Goal: Information Seeking & Learning: Learn about a topic

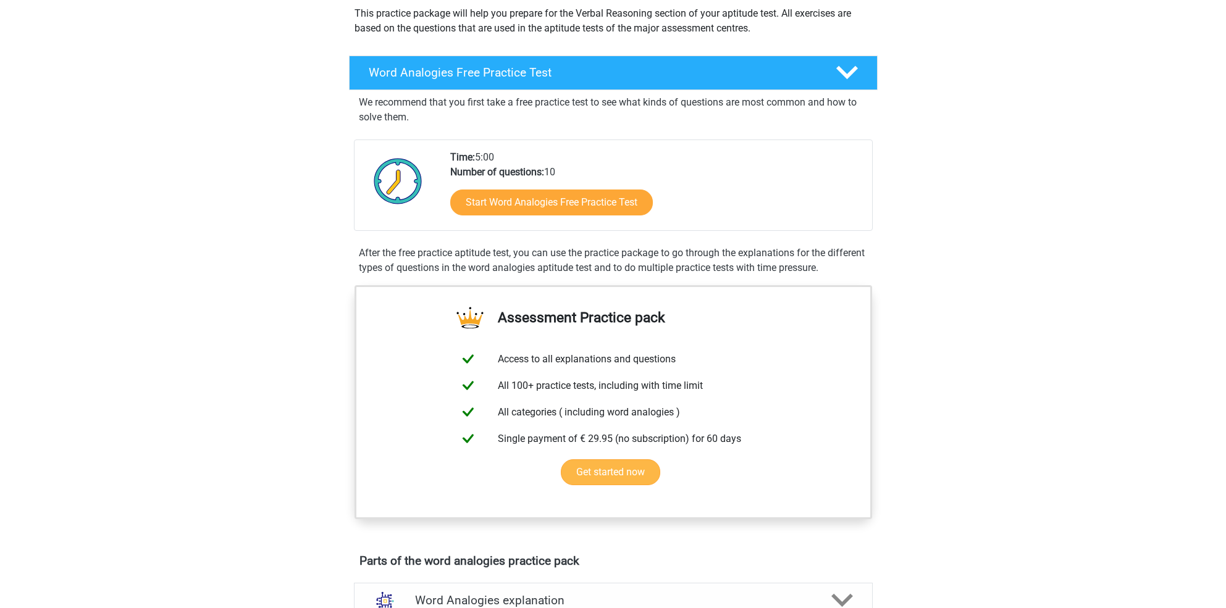
scroll to position [151, 0]
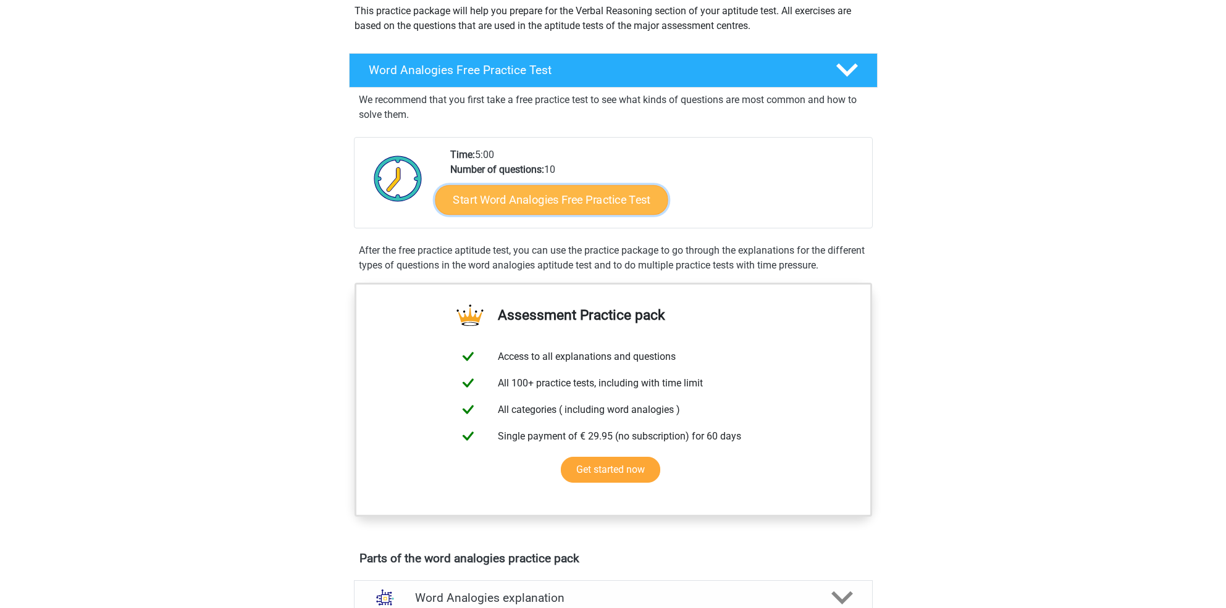
click at [529, 197] on link "Start Word Analogies Free Practice Test" at bounding box center [551, 200] width 233 height 30
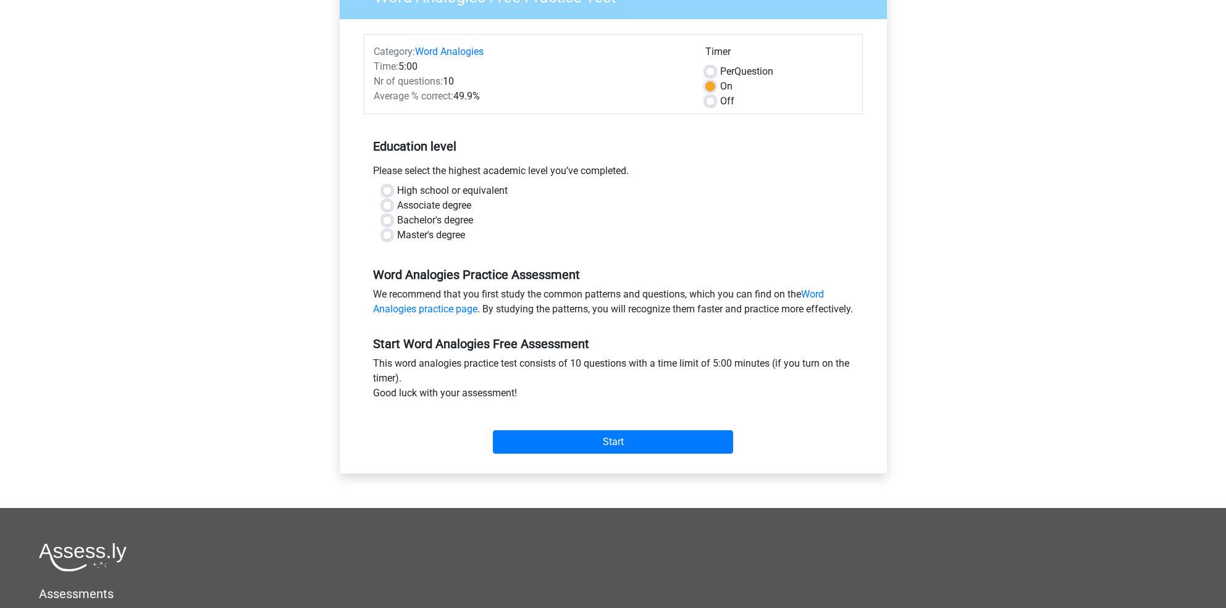
scroll to position [119, 0]
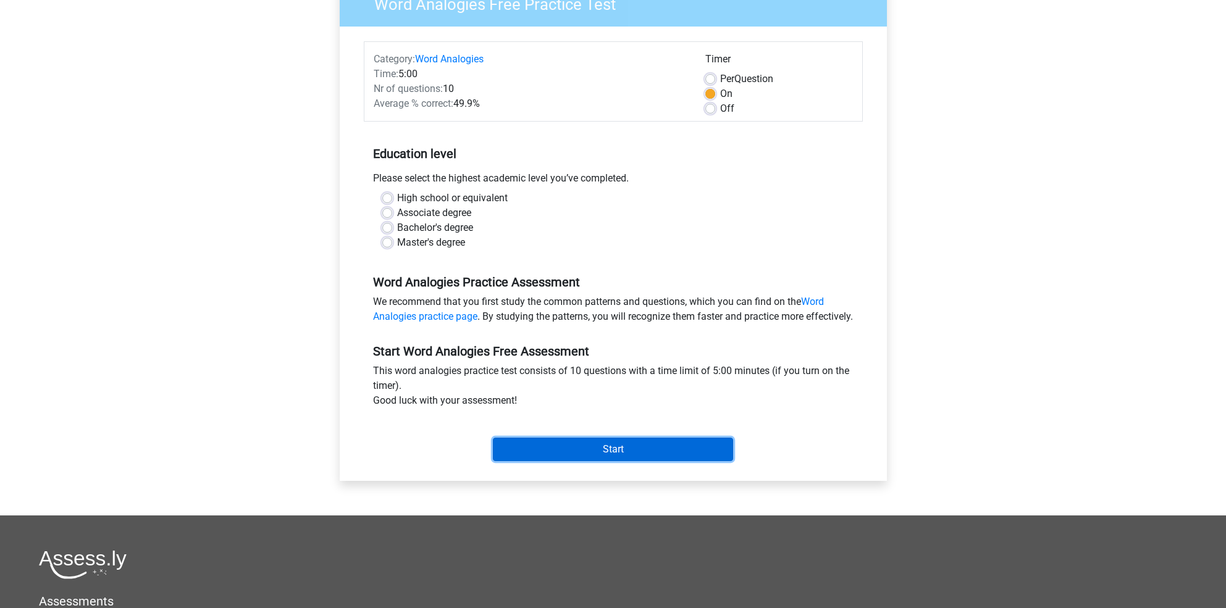
click at [612, 461] on input "Start" at bounding box center [613, 449] width 240 height 23
click at [579, 222] on div "Bachelor's degree" at bounding box center [613, 228] width 462 height 15
click at [397, 198] on label "High school or equivalent" at bounding box center [452, 198] width 111 height 15
click at [386, 198] on input "High school or equivalent" at bounding box center [387, 197] width 10 height 12
radio input "true"
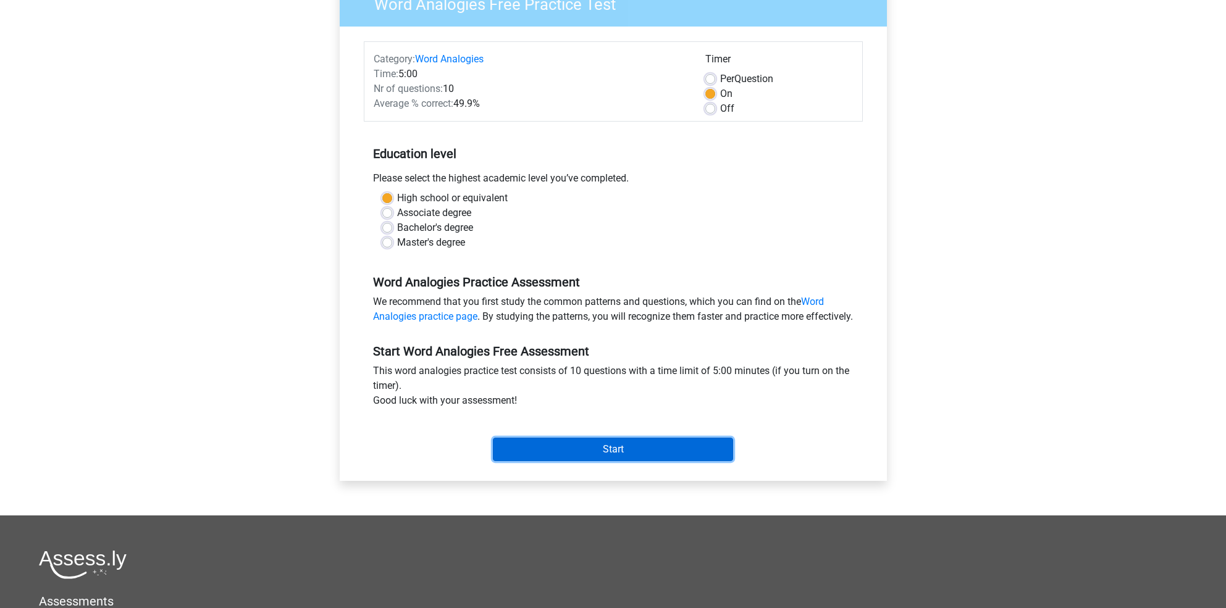
click at [650, 461] on input "Start" at bounding box center [613, 449] width 240 height 23
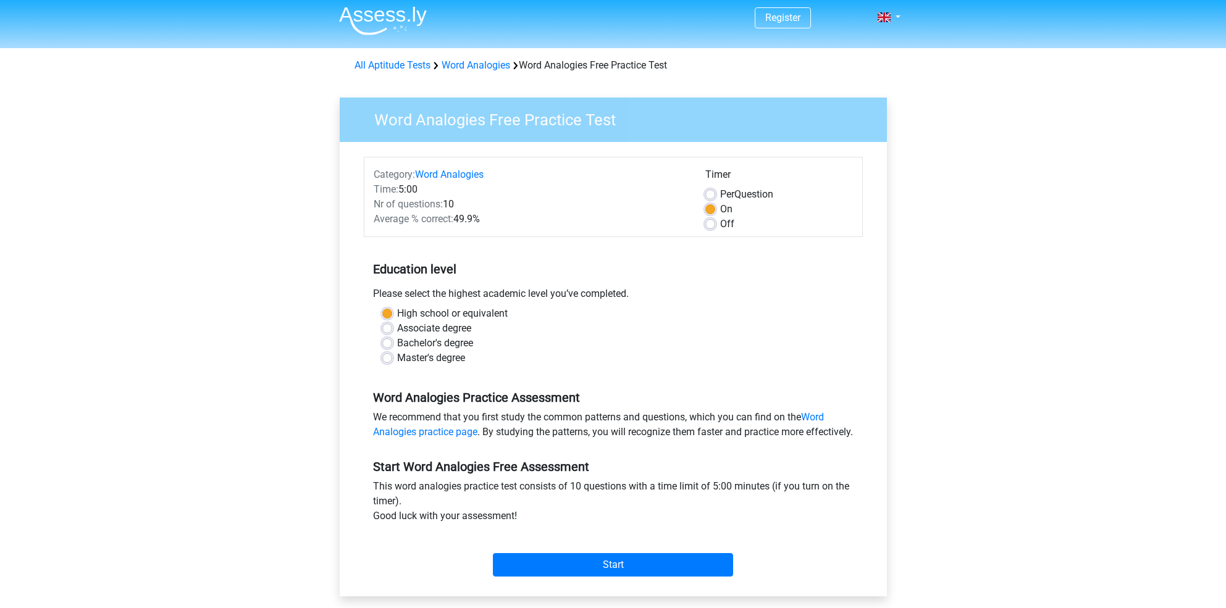
scroll to position [0, 0]
